Goal: Find specific page/section: Find specific page/section

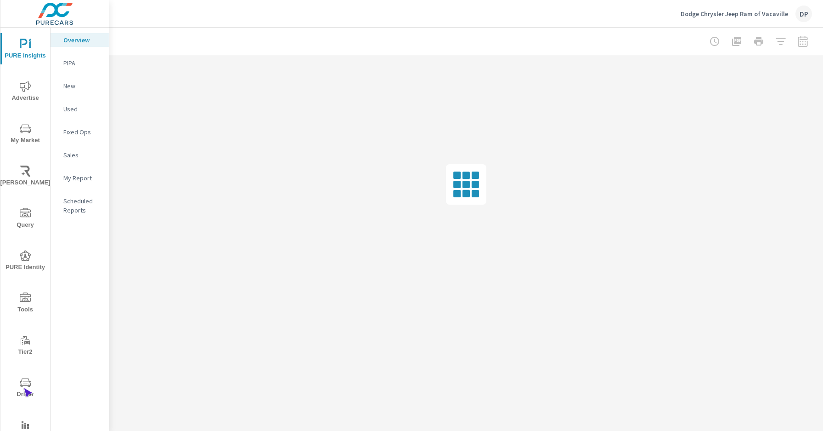
click at [23, 388] on span "Driver" at bounding box center [25, 388] width 44 height 23
